Goal: Task Accomplishment & Management: Use online tool/utility

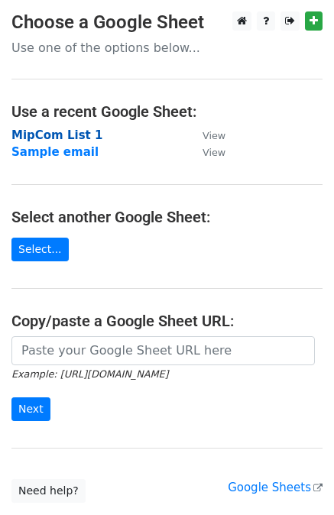
click at [66, 136] on strong "MipCom List 1" at bounding box center [56, 135] width 91 height 14
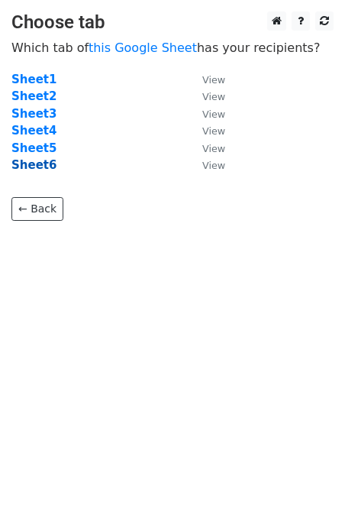
click at [37, 164] on strong "Sheet6" at bounding box center [33, 165] width 45 height 14
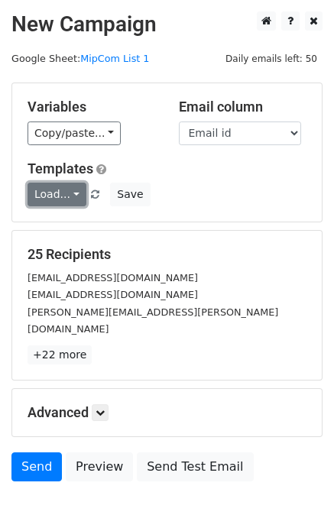
click at [67, 197] on link "Load..." at bounding box center [57, 195] width 59 height 24
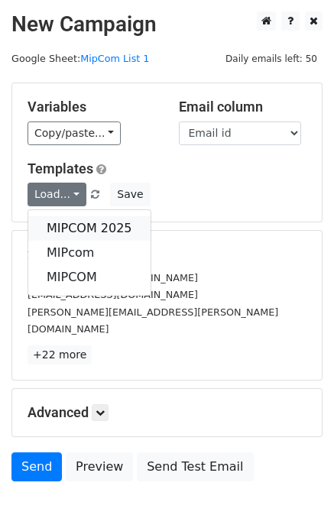
click at [76, 225] on link "MIPCOM 2025" at bounding box center [89, 228] width 122 height 24
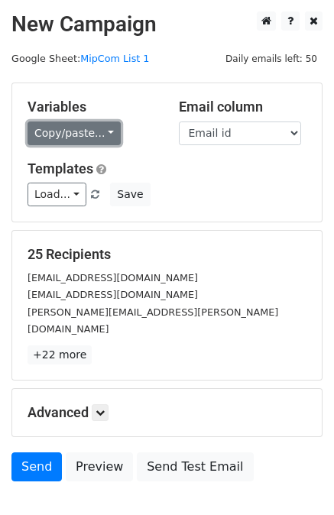
click at [95, 131] on link "Copy/paste..." at bounding box center [74, 133] width 93 height 24
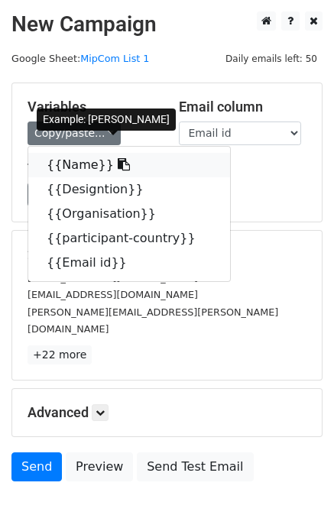
click at [118, 166] on icon at bounding box center [124, 164] width 12 height 12
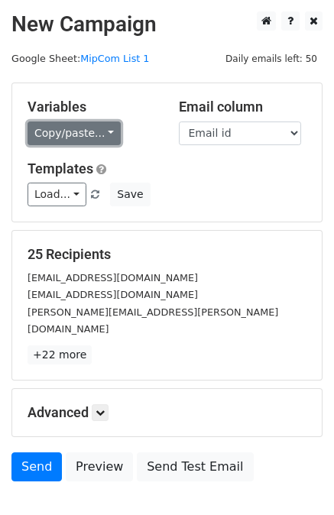
click at [100, 141] on link "Copy/paste..." at bounding box center [74, 133] width 93 height 24
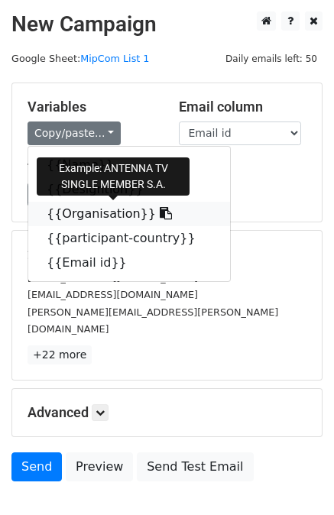
click at [160, 215] on icon at bounding box center [166, 213] width 12 height 12
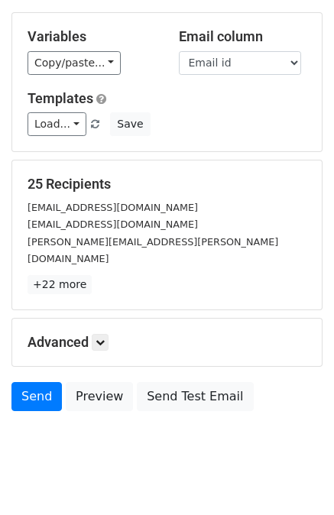
scroll to position [76, 0]
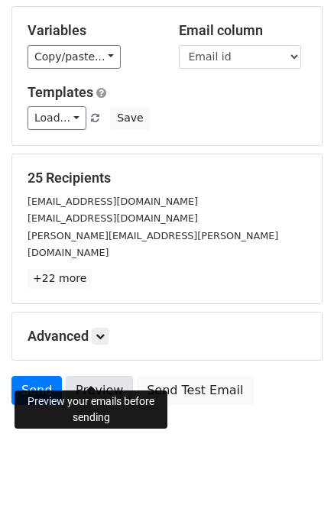
click at [99, 376] on link "Preview" at bounding box center [99, 390] width 67 height 29
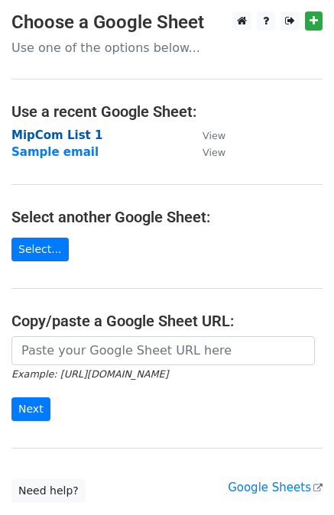
click at [76, 133] on strong "MipCom List 1" at bounding box center [56, 135] width 91 height 14
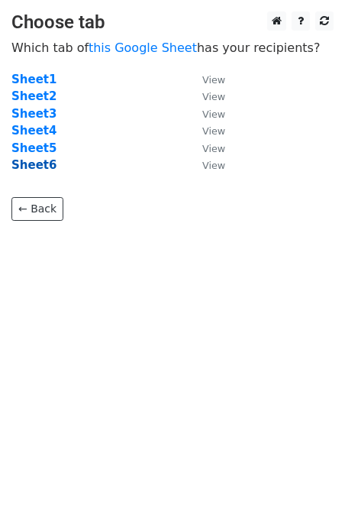
click at [44, 167] on strong "Sheet6" at bounding box center [33, 165] width 45 height 14
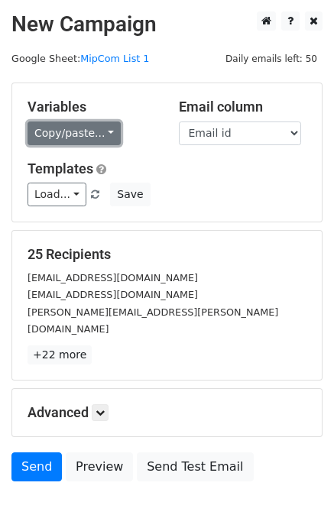
click at [95, 137] on link "Copy/paste..." at bounding box center [74, 133] width 93 height 24
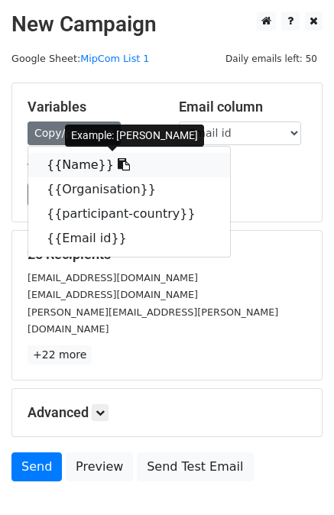
click at [118, 167] on icon at bounding box center [124, 164] width 12 height 12
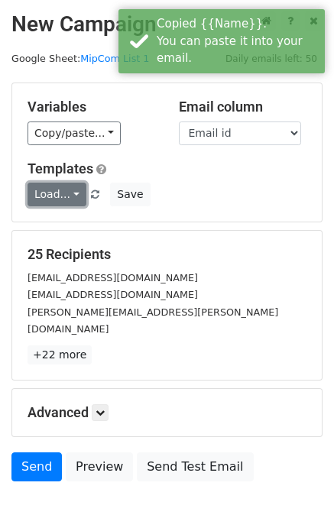
click at [61, 199] on link "Load..." at bounding box center [57, 195] width 59 height 24
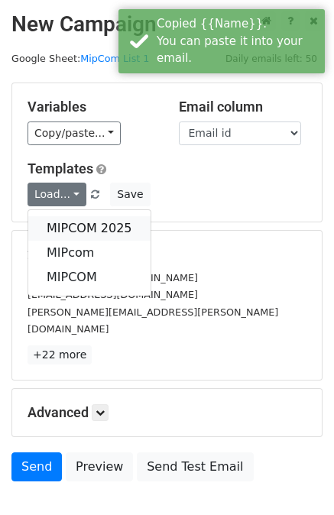
click at [64, 225] on link "MIPCOM 2025" at bounding box center [89, 228] width 122 height 24
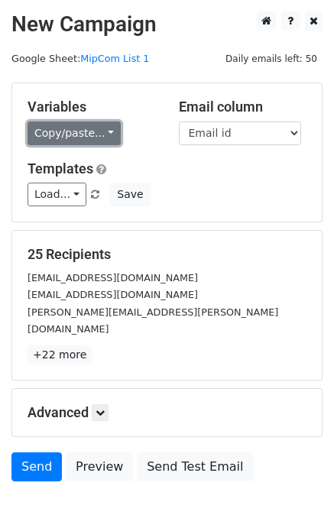
click at [102, 131] on link "Copy/paste..." at bounding box center [74, 133] width 93 height 24
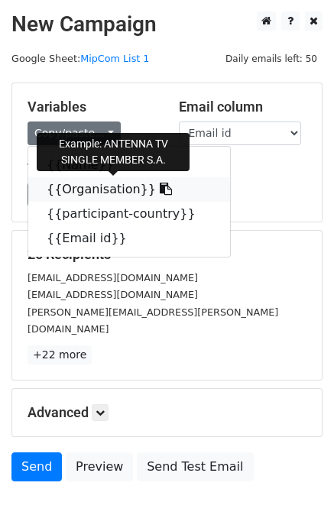
click at [160, 190] on icon at bounding box center [166, 189] width 12 height 12
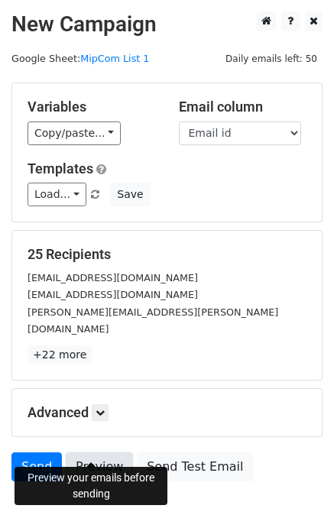
click at [78, 452] on link "Preview" at bounding box center [99, 466] width 67 height 29
